Goal: Understand process/instructions: Learn how to perform a task or action

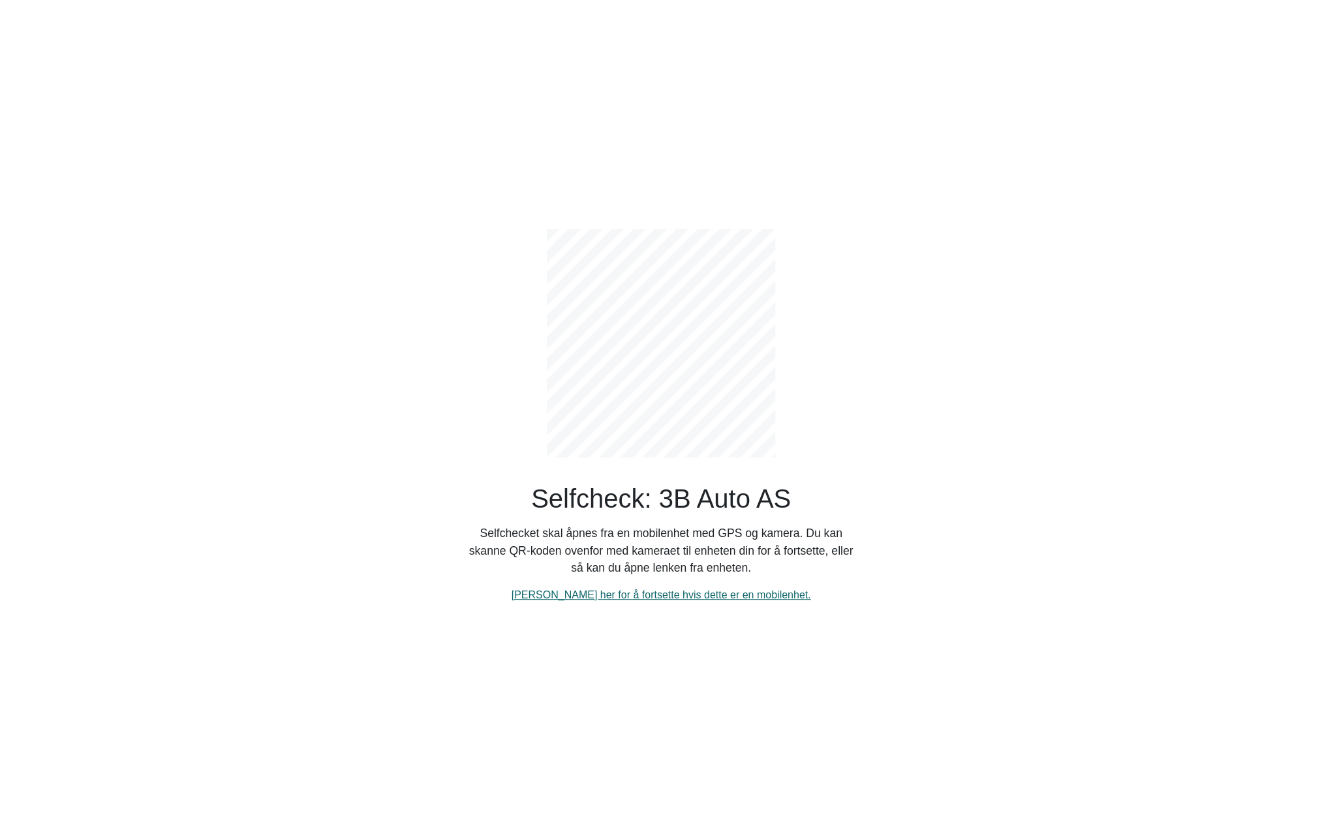
click at [667, 600] on link "[PERSON_NAME] her for å fortsette hvis dette er en mobilenhet." at bounding box center [662, 594] width 300 height 11
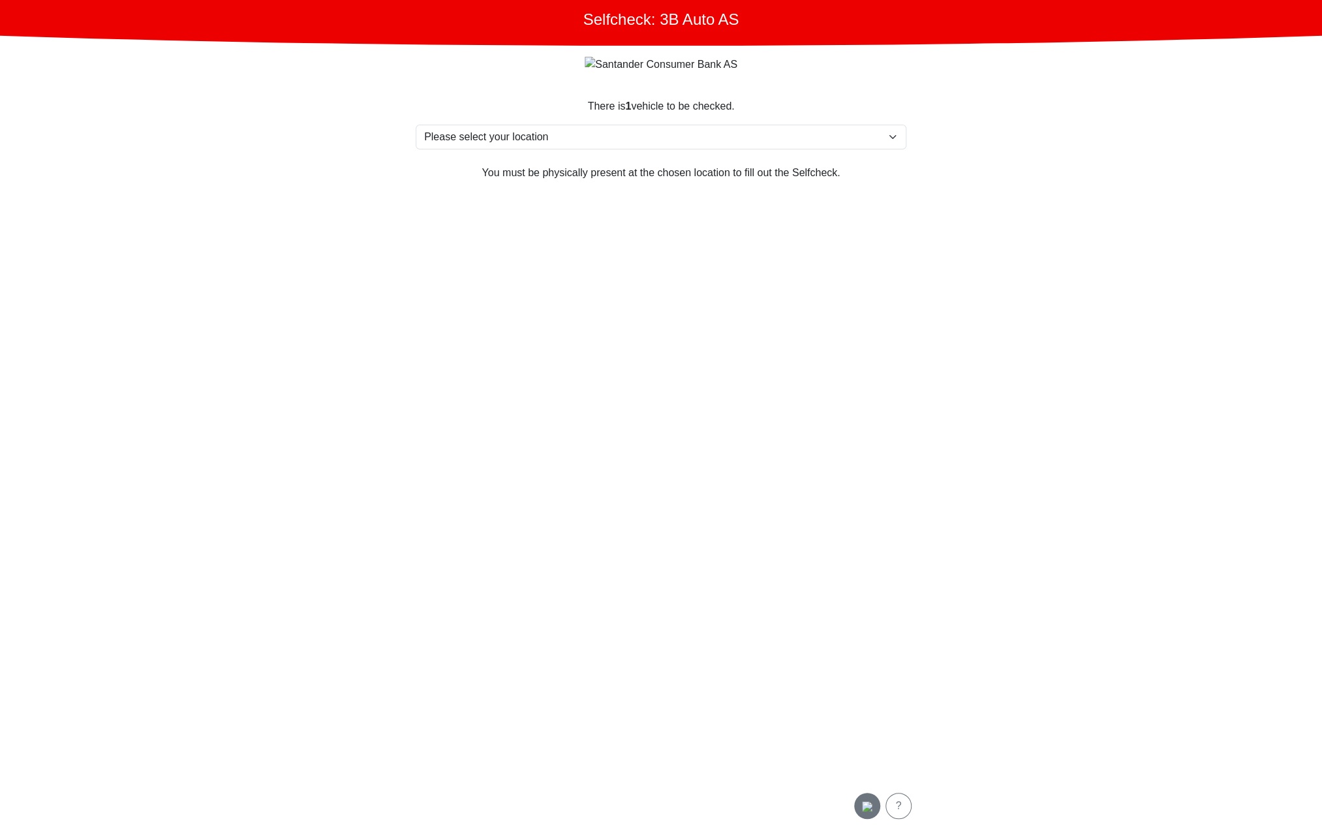
click at [867, 802] on img "button" at bounding box center [867, 807] width 10 height 10
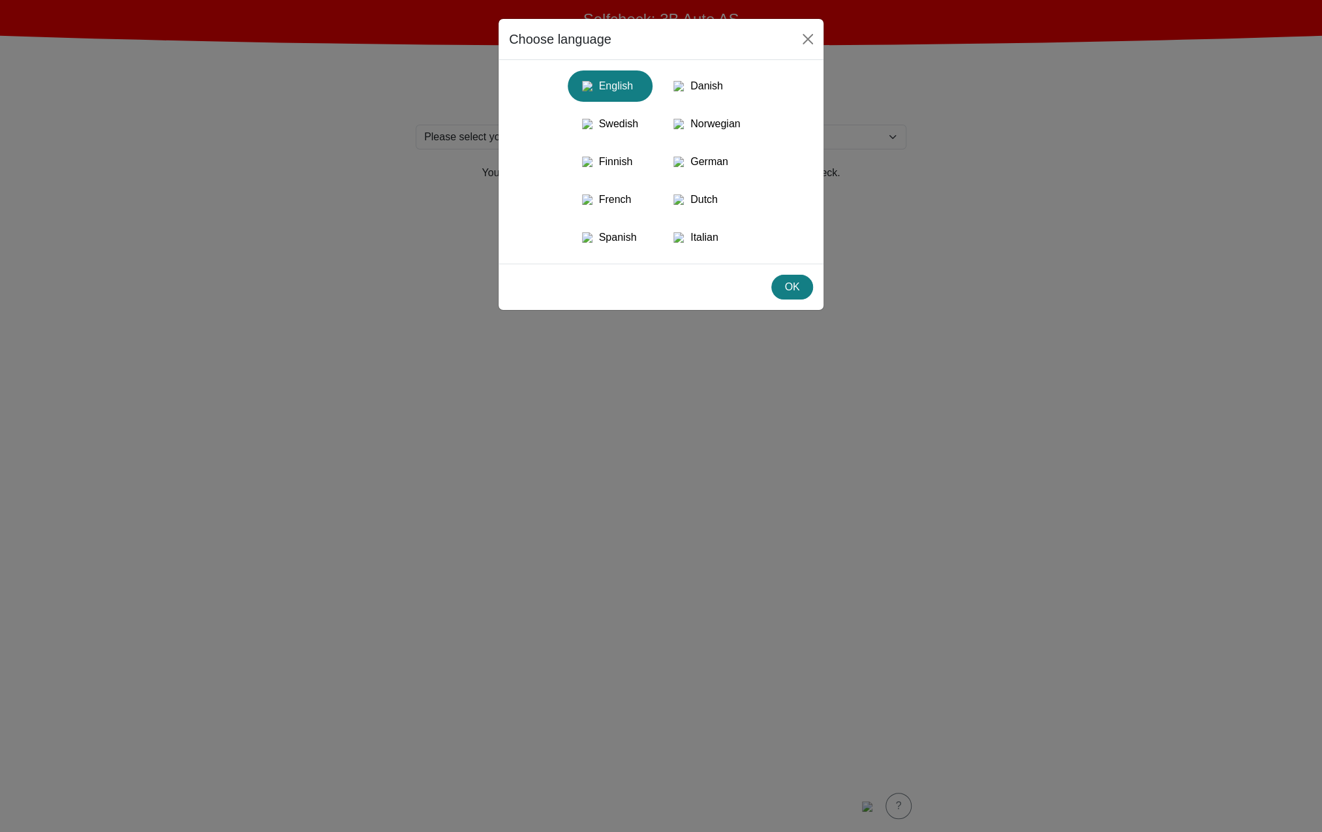
click at [710, 66] on div "English Danish Swedish Norwegian Finnish German French Dutch Spanish Italian" at bounding box center [661, 162] width 325 height 204
click at [711, 80] on div "Danish" at bounding box center [707, 85] width 80 height 23
click at [804, 300] on button "OK" at bounding box center [793, 287] width 42 height 25
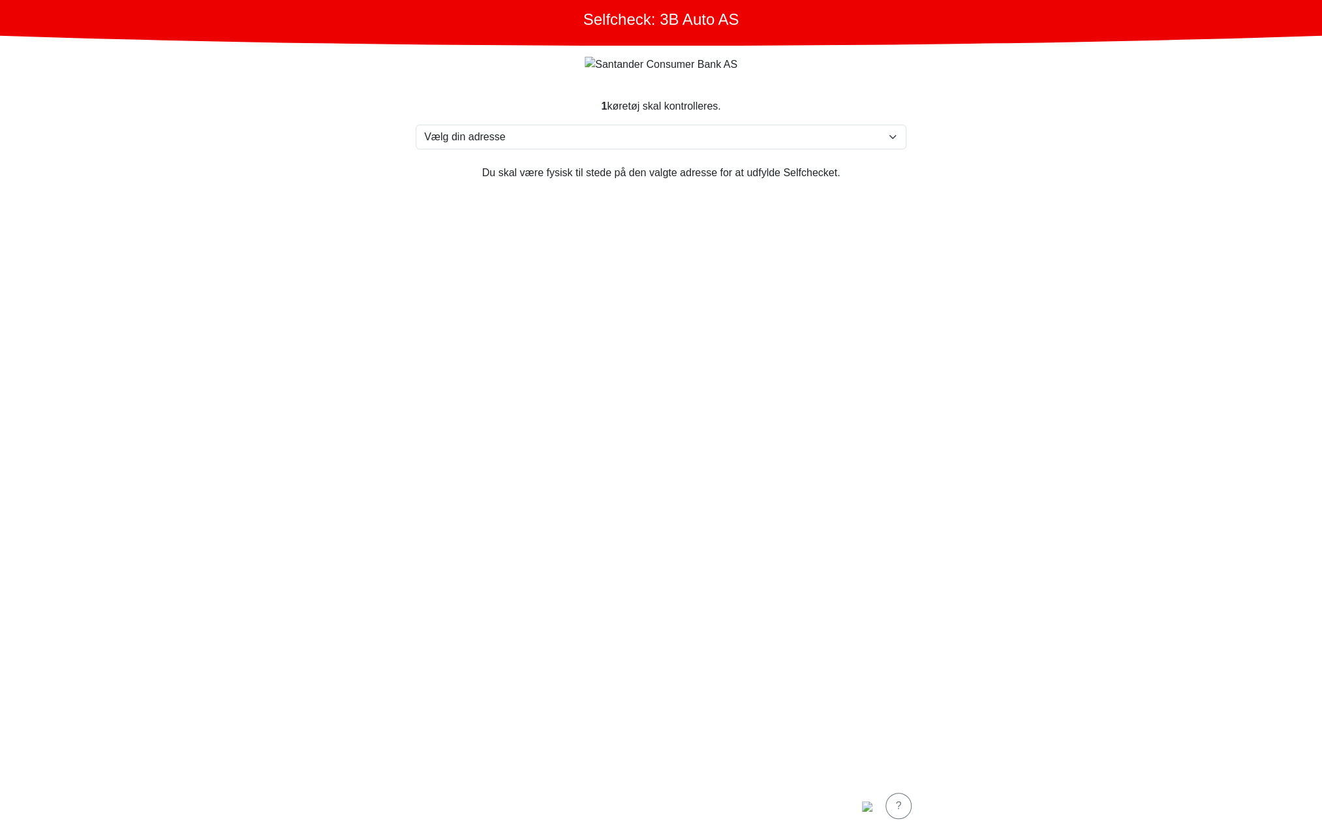
click at [730, 339] on section "1 køretøj skal kontrolleres. Vælg din adresse [STREET_ADDRESS] Furland ved [GEO…" at bounding box center [661, 431] width 522 height 697
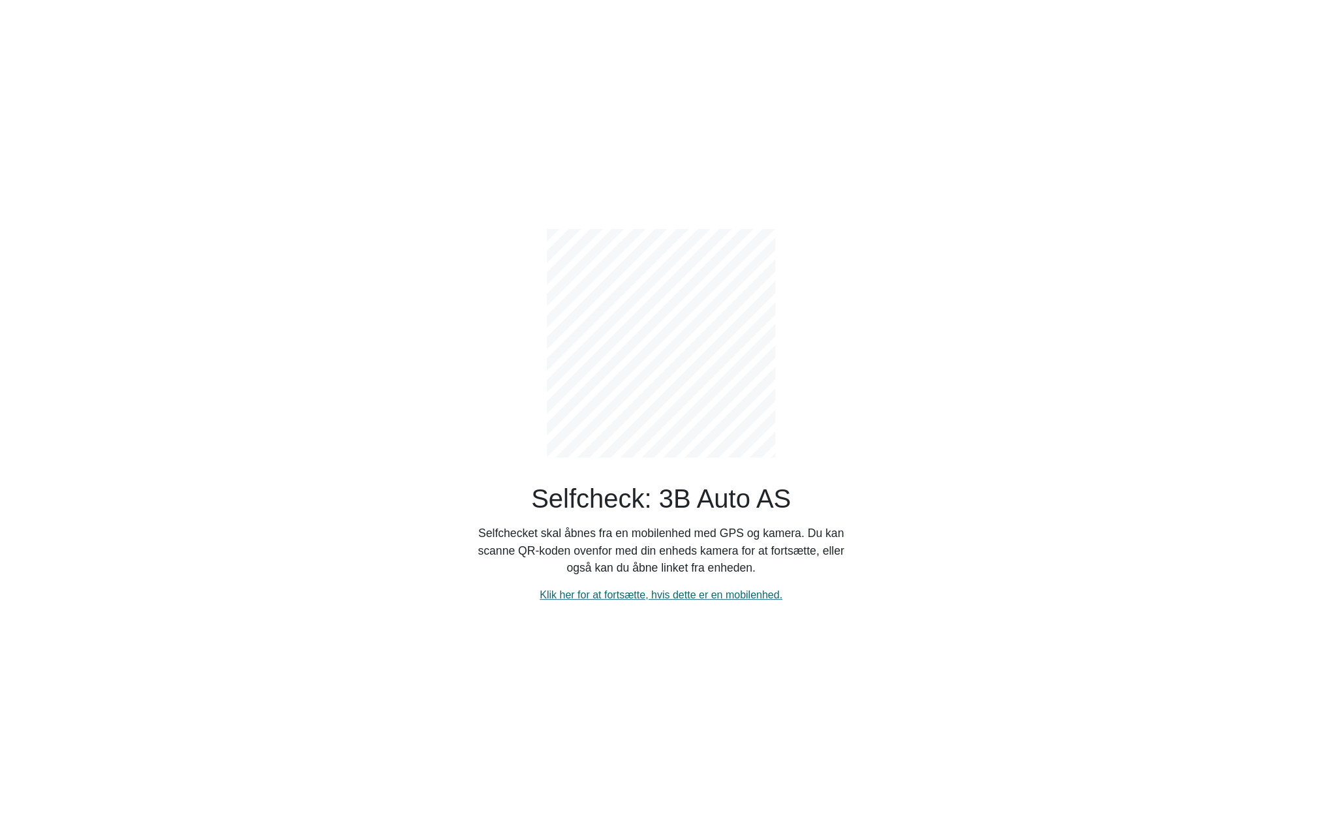
click at [625, 599] on link "Klik her for at fortsætte, hvis dette er en mobilenhed." at bounding box center [661, 594] width 243 height 11
